Goal: Task Accomplishment & Management: Use online tool/utility

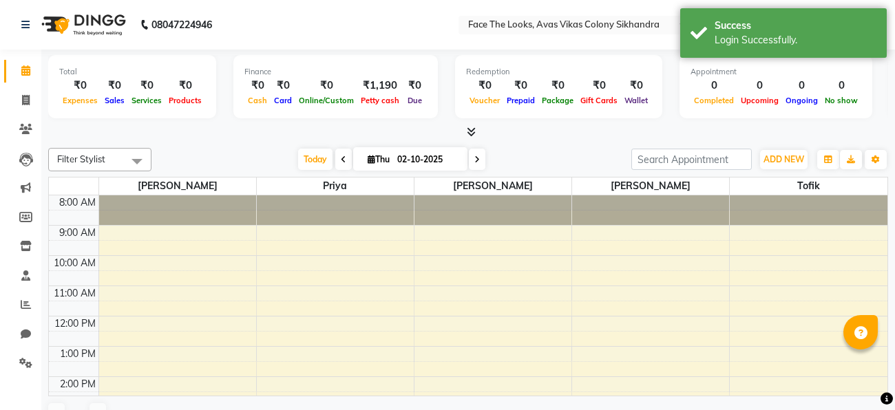
select select "en"
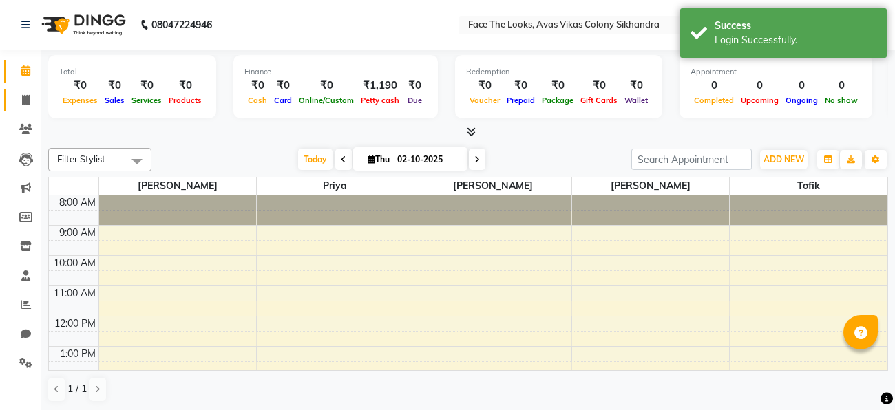
click at [30, 101] on span at bounding box center [26, 101] width 24 height 16
select select "service"
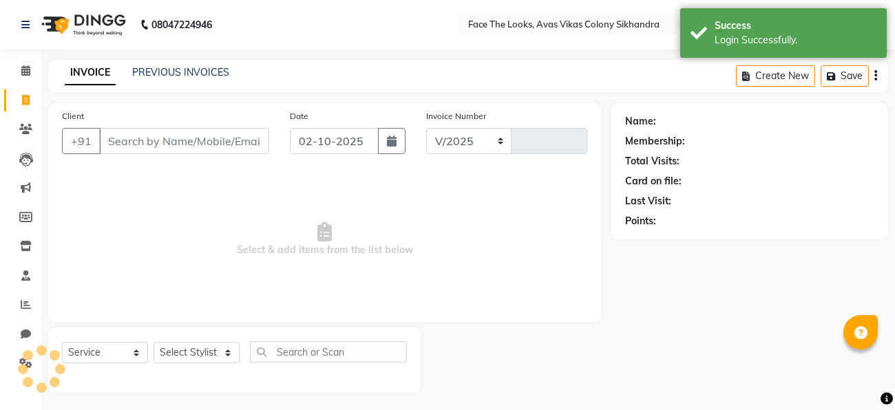
select select "8471"
type input "0300"
click at [198, 142] on input "Client" at bounding box center [184, 141] width 170 height 26
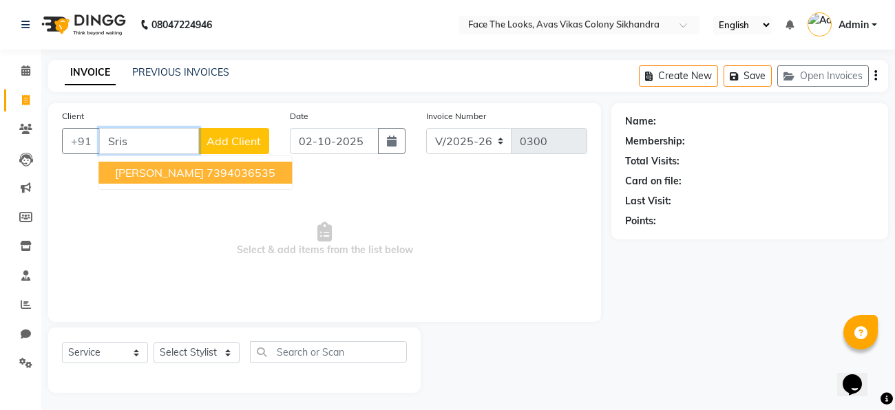
click at [210, 167] on ngb-highlight "7394036535" at bounding box center [241, 173] width 69 height 14
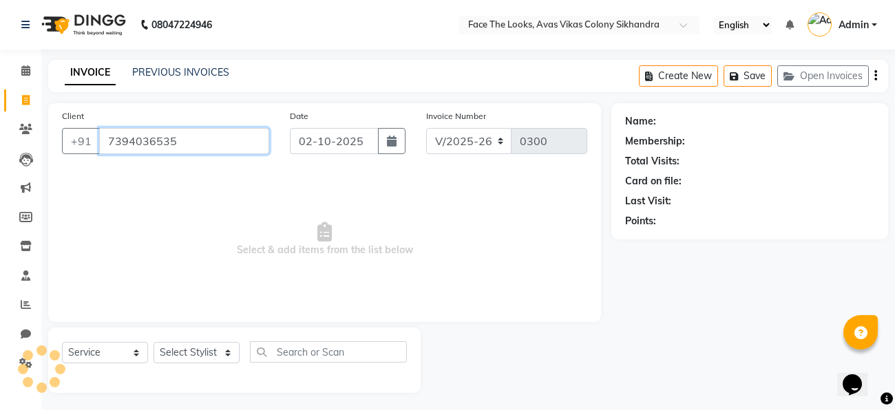
type input "7394036535"
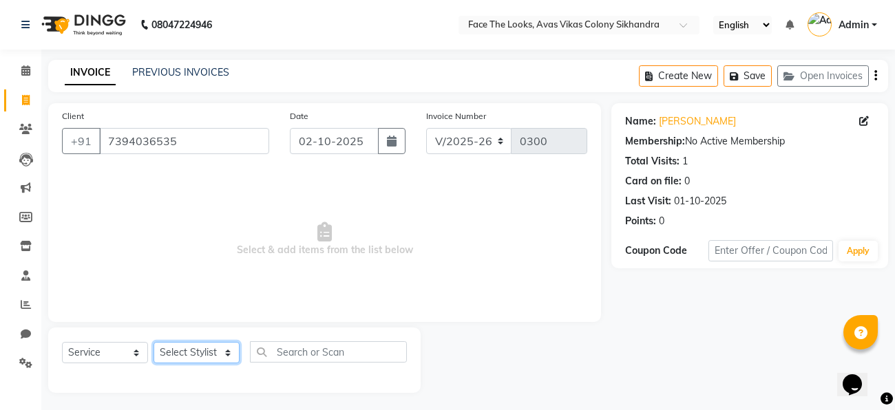
click at [214, 347] on select "Select Stylist [PERSON_NAME] Priya [PERSON_NAME] [PERSON_NAME]" at bounding box center [196, 352] width 86 height 21
select select "82659"
click at [153, 343] on select "Select Stylist [PERSON_NAME] Priya [PERSON_NAME] [PERSON_NAME]" at bounding box center [196, 352] width 86 height 21
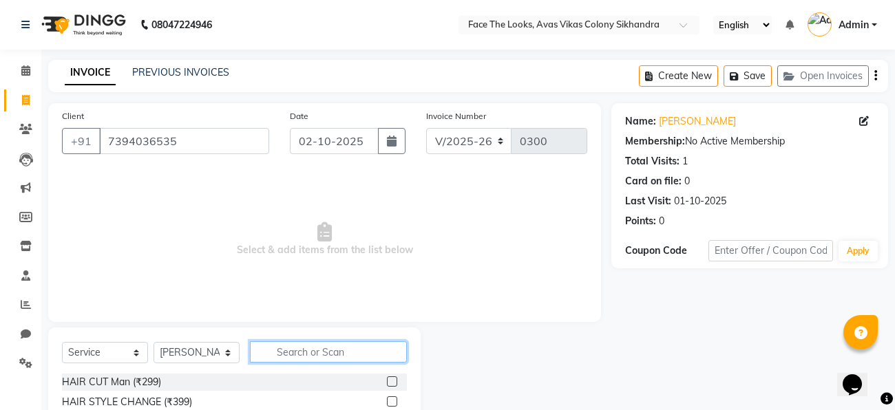
click at [293, 352] on input "text" at bounding box center [328, 351] width 157 height 21
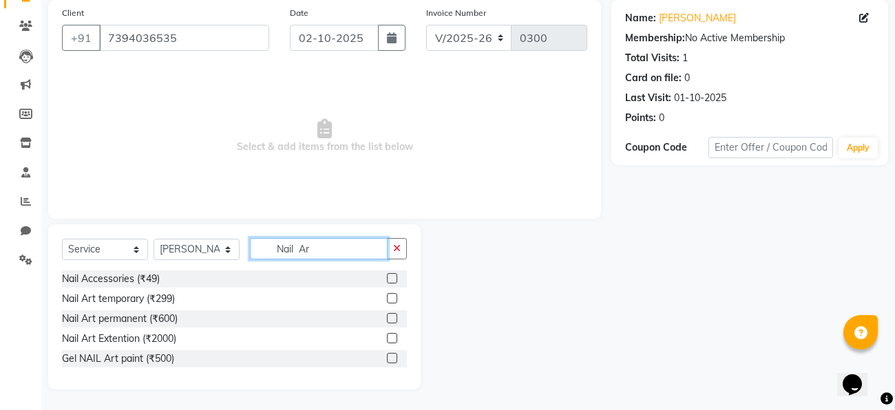
scroll to position [83, 0]
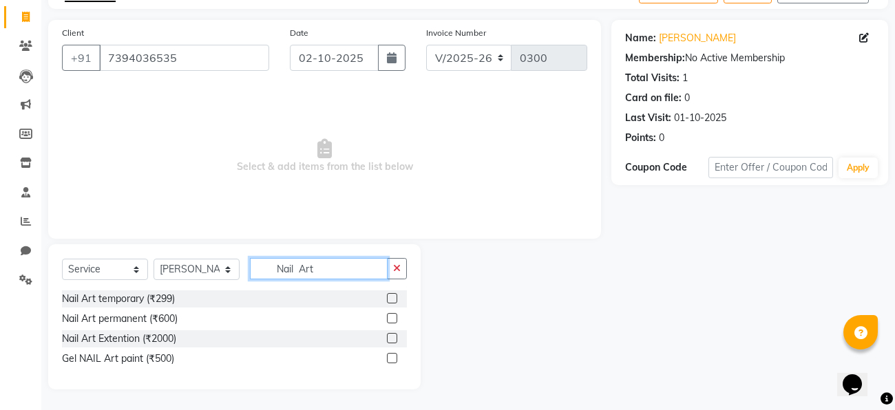
type input "Nail Art"
click at [392, 321] on label at bounding box center [392, 318] width 10 height 10
click at [392, 321] on input "checkbox" at bounding box center [391, 319] width 9 height 9
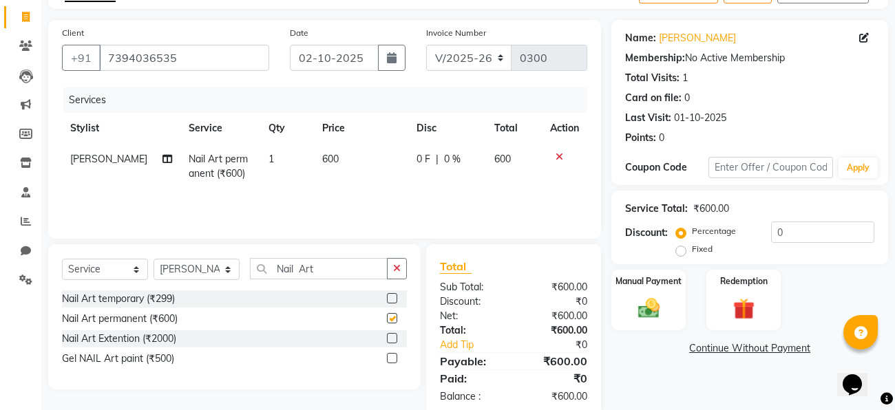
checkbox input "false"
click at [323, 158] on span "600" at bounding box center [330, 159] width 17 height 12
select select "82659"
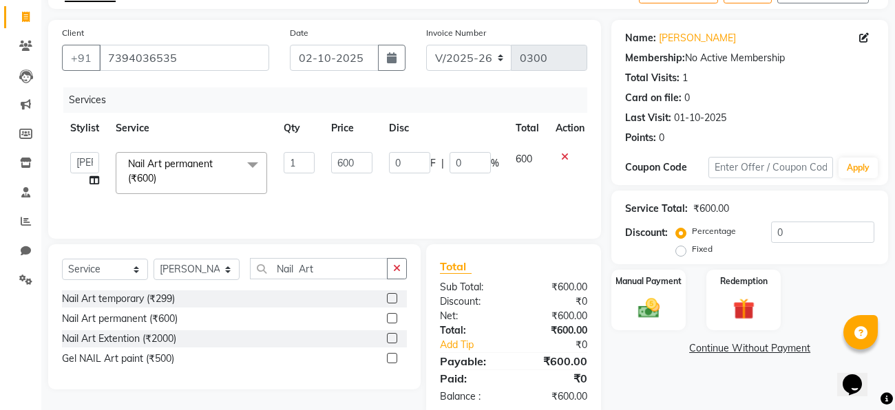
click at [323, 158] on td "600" at bounding box center [352, 173] width 58 height 59
click at [362, 166] on input "600" at bounding box center [351, 162] width 41 height 21
type input "6"
type input "1000"
click at [394, 296] on label at bounding box center [392, 298] width 10 height 10
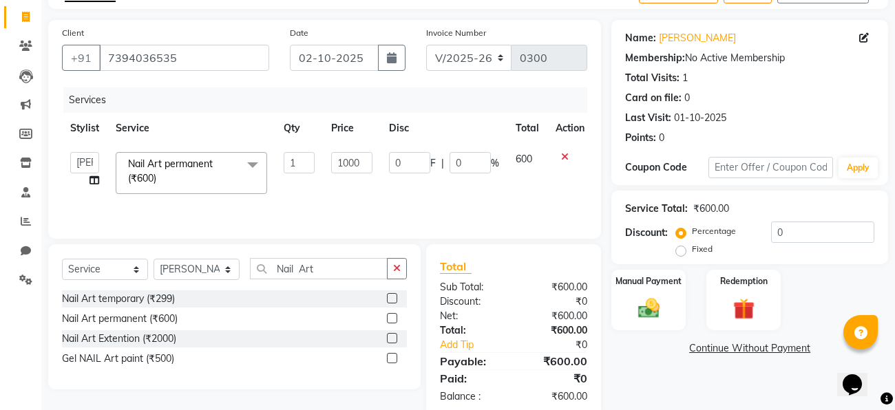
click at [394, 296] on input "checkbox" at bounding box center [391, 299] width 9 height 9
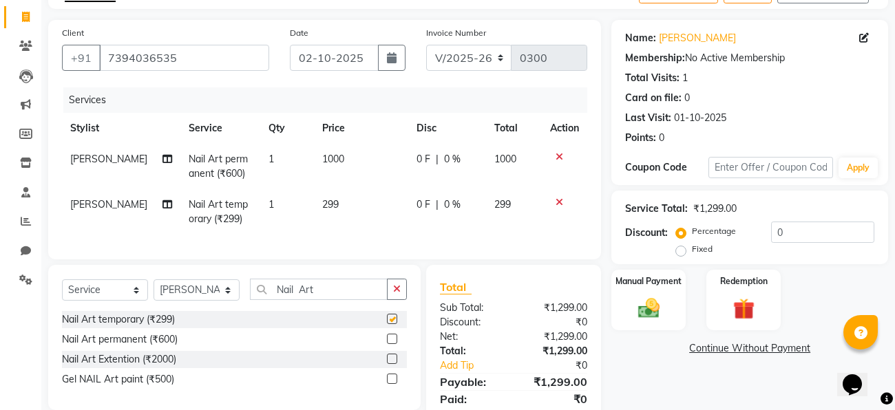
checkbox input "false"
click at [557, 152] on icon at bounding box center [559, 157] width 8 height 10
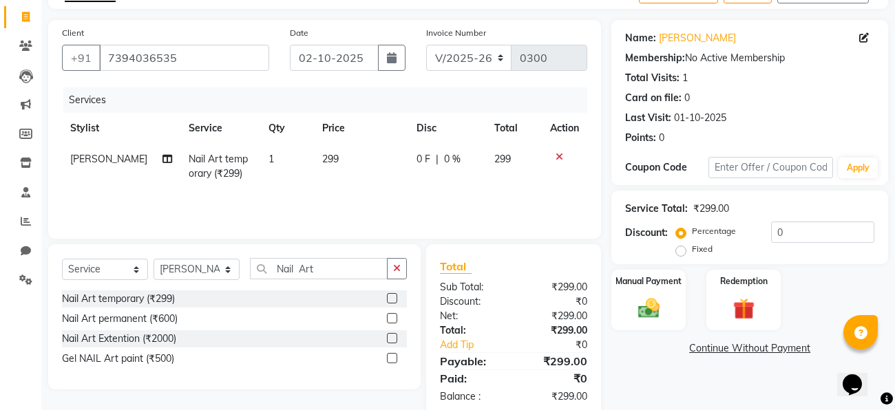
click at [392, 359] on label at bounding box center [392, 358] width 10 height 10
click at [392, 359] on input "checkbox" at bounding box center [391, 358] width 9 height 9
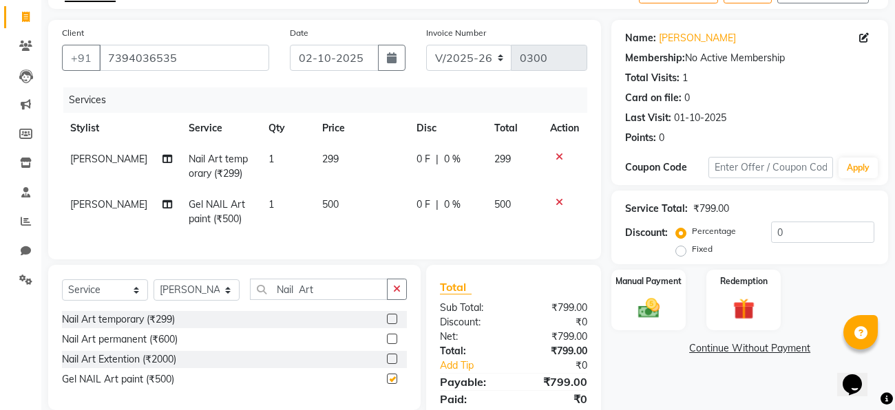
checkbox input "false"
click at [556, 156] on icon at bounding box center [559, 157] width 8 height 10
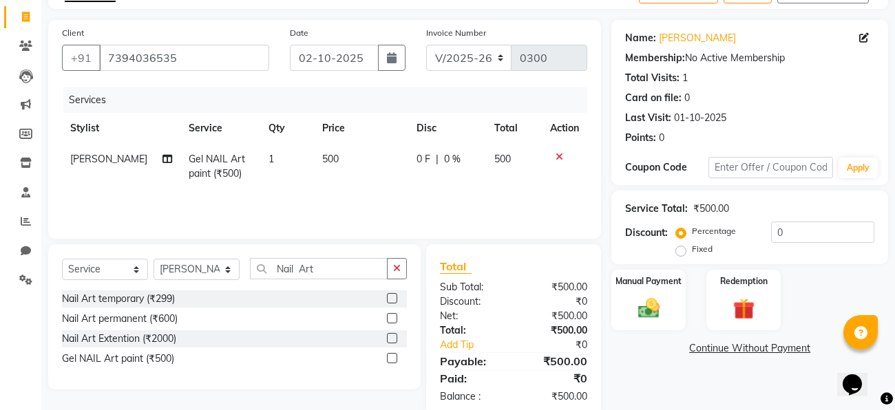
click at [390, 321] on label at bounding box center [392, 318] width 10 height 10
click at [390, 321] on input "checkbox" at bounding box center [391, 319] width 9 height 9
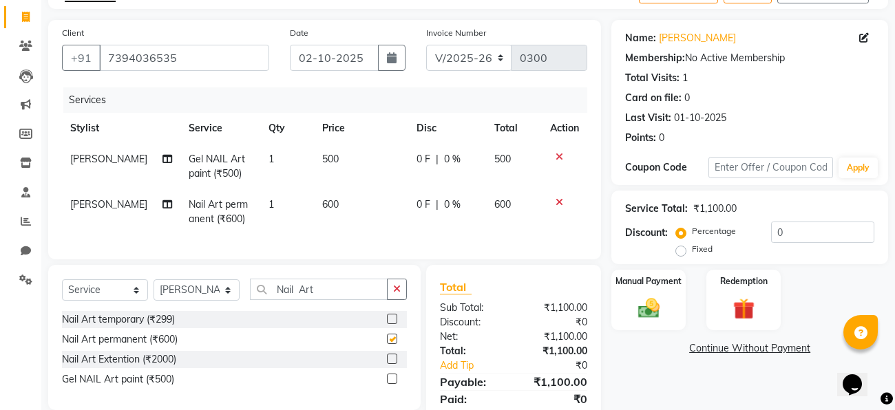
checkbox input "false"
click at [630, 350] on link "Continue Without Payment" at bounding box center [749, 348] width 271 height 14
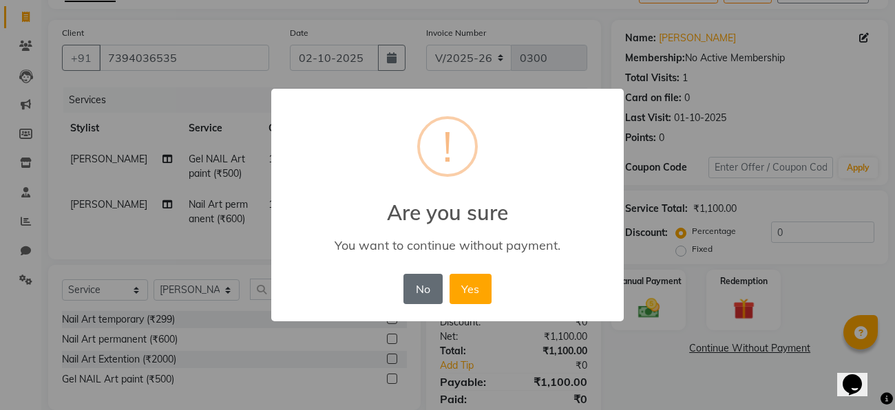
click at [418, 293] on button "No" at bounding box center [422, 289] width 39 height 30
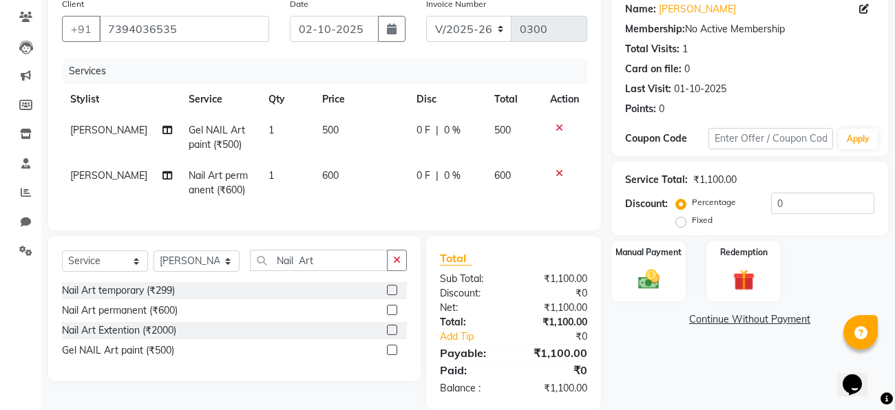
scroll to position [132, 0]
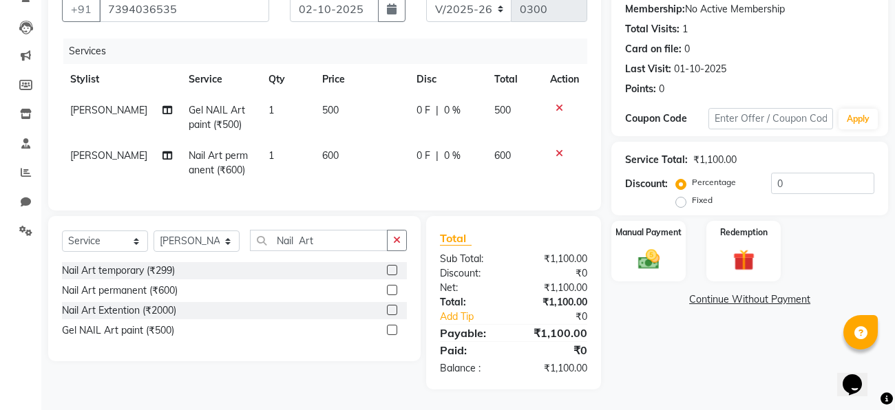
click at [692, 199] on label "Fixed" at bounding box center [702, 200] width 21 height 12
click at [681, 199] on input "Fixed" at bounding box center [684, 200] width 10 height 10
radio input "true"
click at [790, 182] on input "0" at bounding box center [822, 183] width 103 height 21
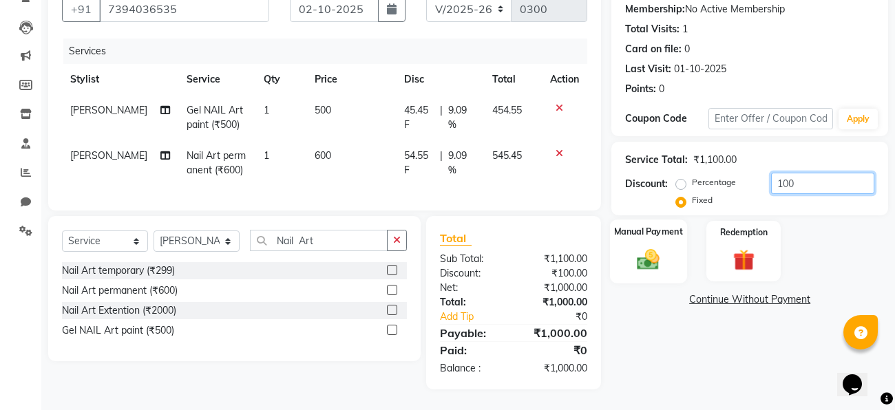
type input "100"
click at [662, 251] on img at bounding box center [649, 259] width 36 height 26
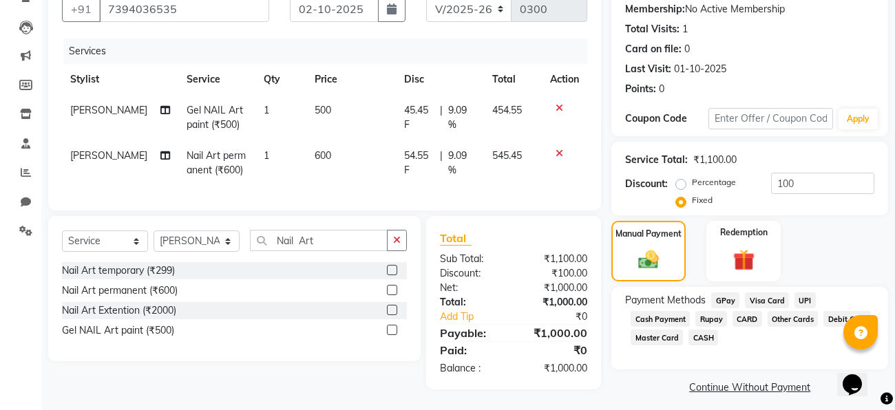
click at [719, 301] on span "GPay" at bounding box center [725, 301] width 28 height 16
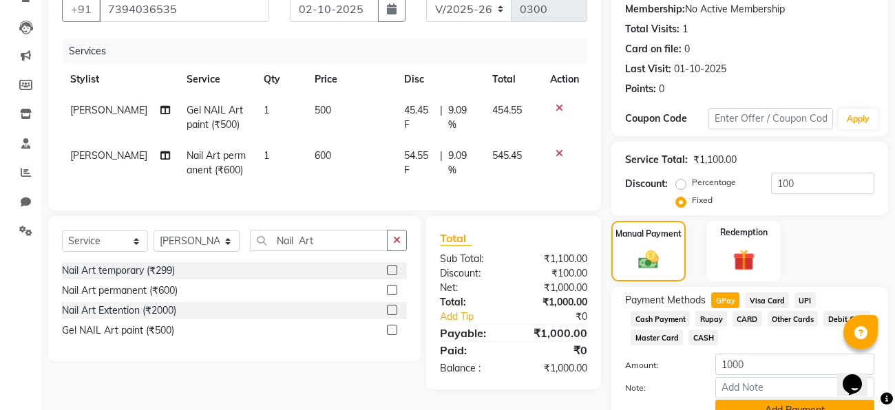
click at [781, 409] on button "Add Payment" at bounding box center [794, 410] width 159 height 21
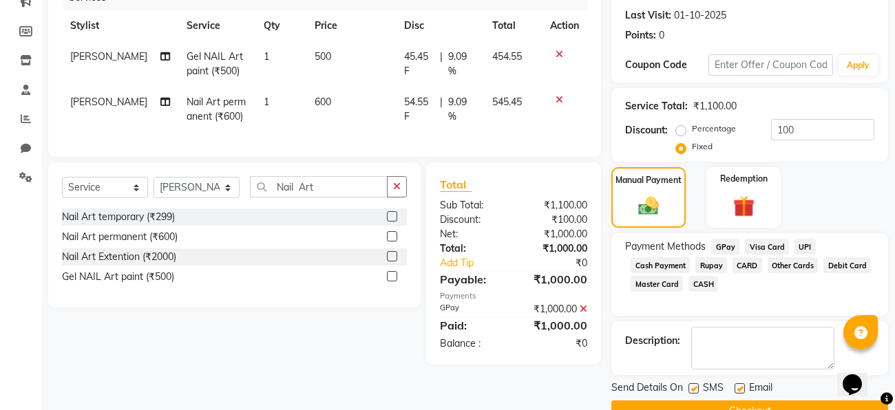
scroll to position [218, 0]
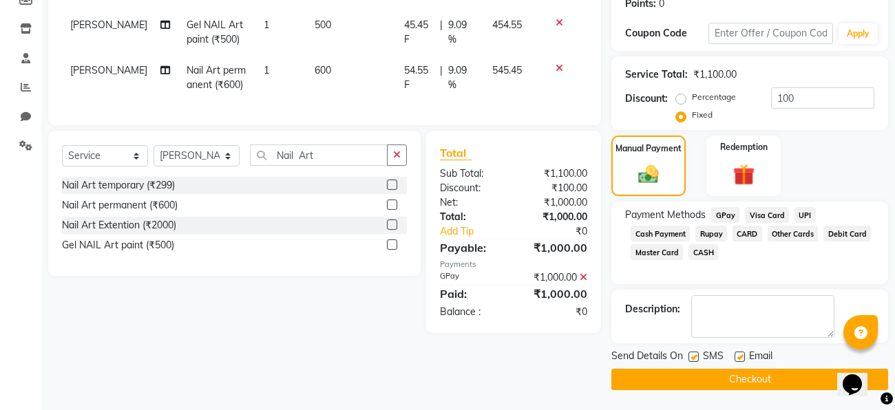
click at [761, 369] on button "Checkout" at bounding box center [749, 379] width 277 height 21
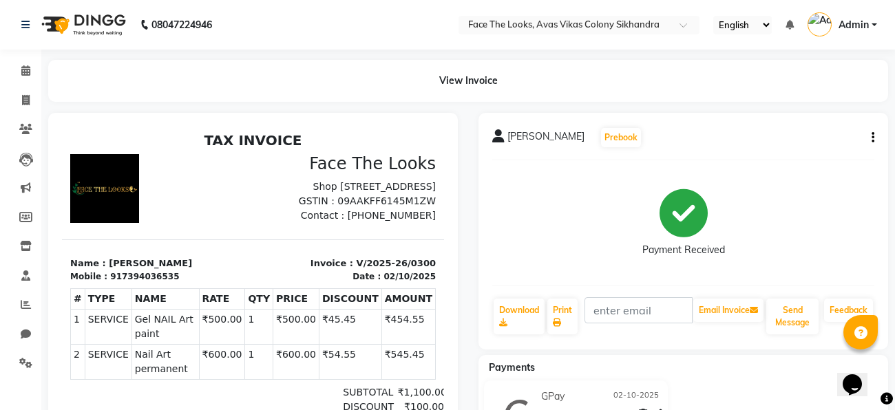
scroll to position [127, 0]
